Goal: Information Seeking & Learning: Learn about a topic

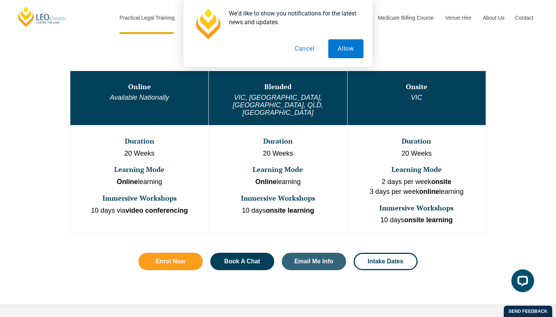
click at [308, 46] on button "Cancel" at bounding box center [304, 48] width 39 height 19
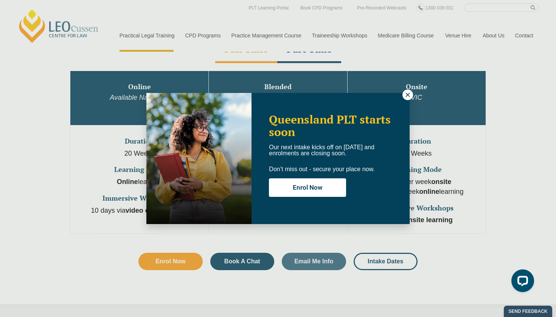
click at [408, 90] on button at bounding box center [407, 95] width 11 height 11
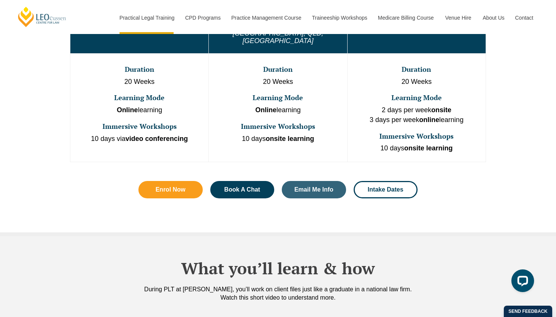
scroll to position [356, 0]
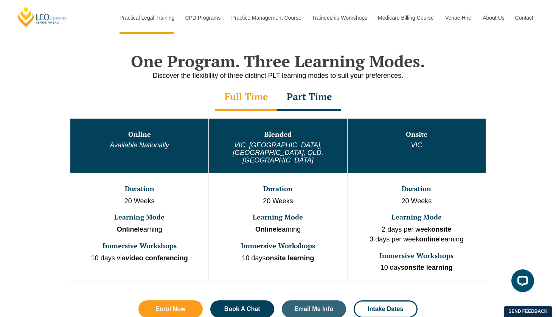
click at [305, 99] on div "Part Time" at bounding box center [309, 97] width 64 height 26
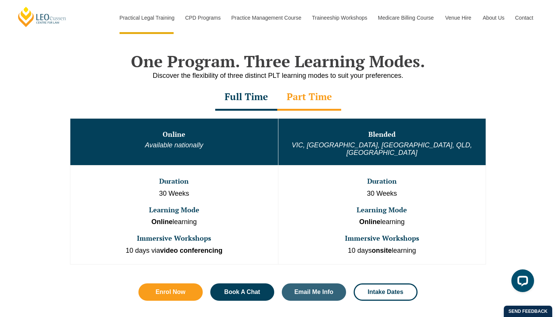
click at [254, 99] on div "Full Time" at bounding box center [246, 97] width 62 height 26
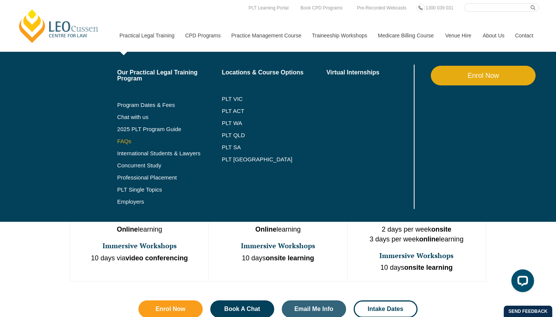
click at [117, 138] on link "FAQs" at bounding box center [169, 141] width 105 height 6
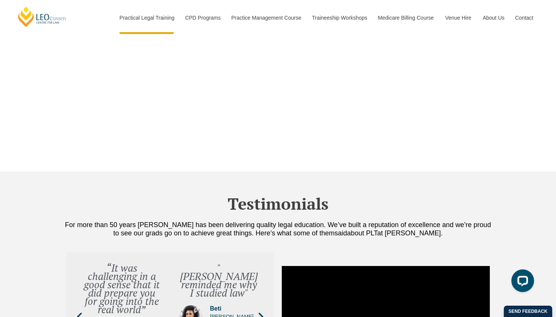
scroll to position [2305, 0]
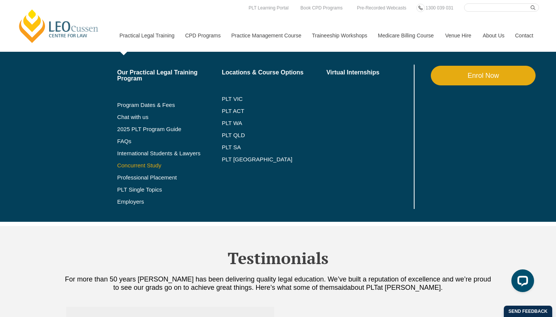
click at [120, 164] on link "Concurrent Study" at bounding box center [169, 166] width 105 height 6
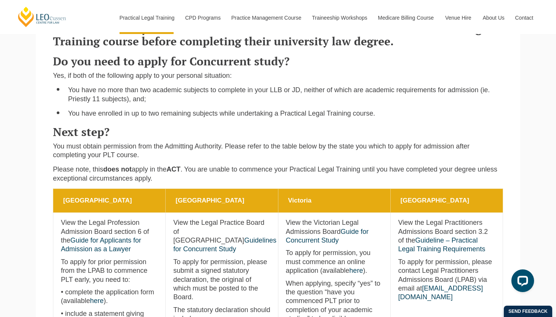
scroll to position [217, 0]
